Goal: Find specific page/section: Find specific page/section

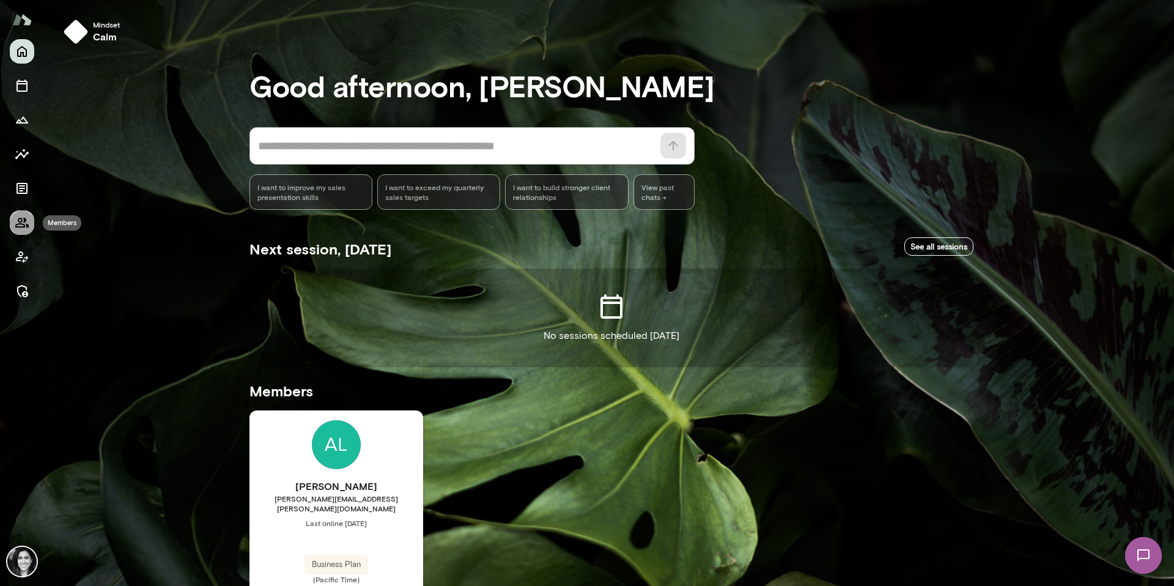
click at [17, 229] on icon "Members" at bounding box center [22, 222] width 15 height 15
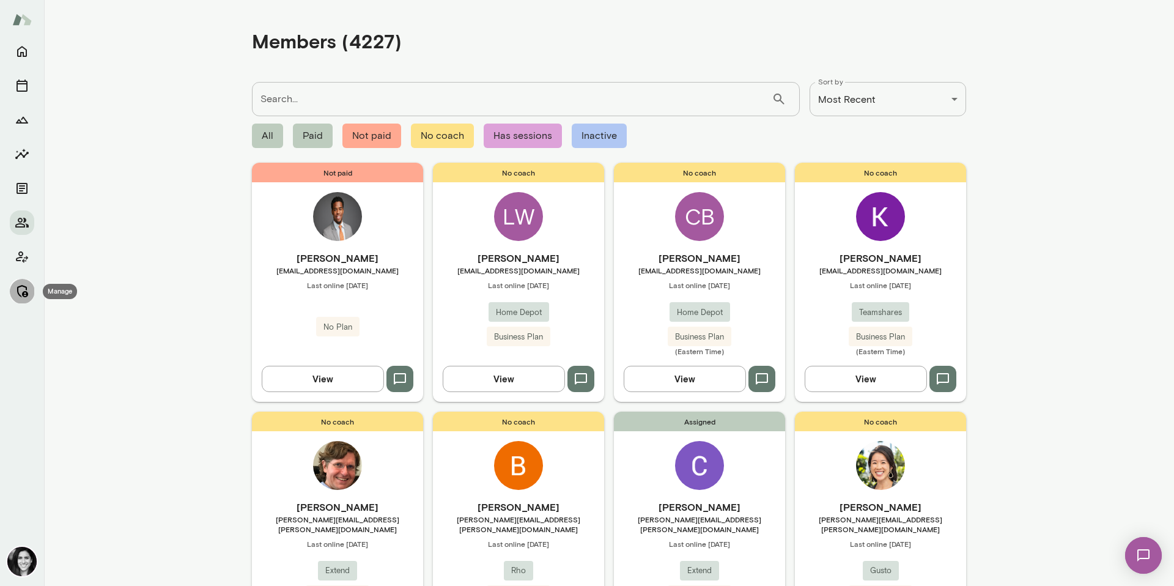
click at [29, 292] on icon "Manage" at bounding box center [22, 291] width 15 height 15
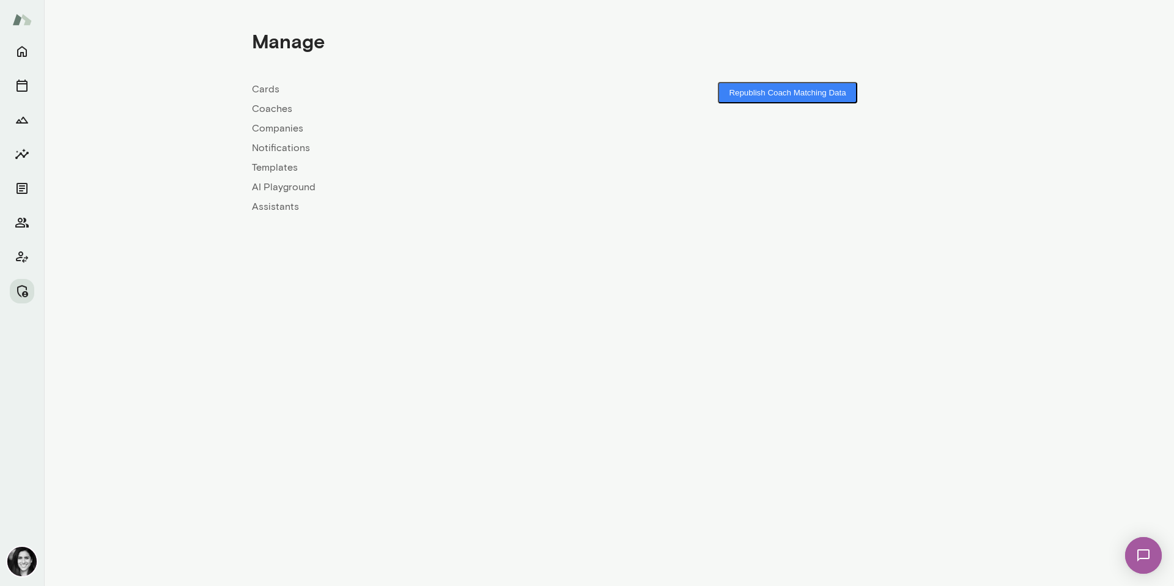
click at [273, 107] on link "Coaches" at bounding box center [430, 109] width 357 height 15
